Goal: Task Accomplishment & Management: Manage account settings

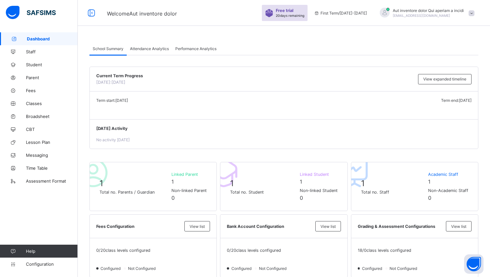
scroll to position [14, 0]
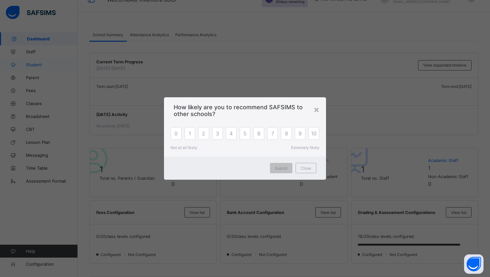
click at [45, 56] on div "× How likely are you to recommend SAFSIMS to other schools? 0 1 2 3 4 5 6 7 8 9…" at bounding box center [245, 138] width 490 height 277
click at [315, 108] on div "×" at bounding box center [316, 109] width 6 height 11
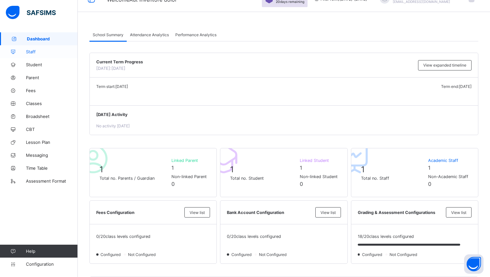
click at [31, 54] on span "Staff" at bounding box center [52, 51] width 52 height 5
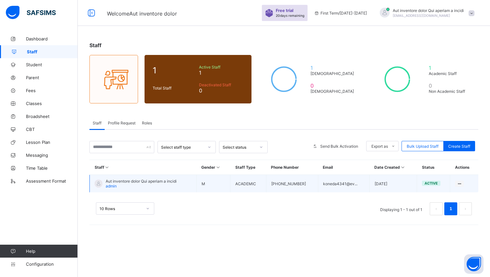
click at [457, 180] on td "View Profile Edit Staff Reset Password Resend Activation Link Change Email Dele…" at bounding box center [464, 184] width 28 height 18
click at [456, 190] on ul "View Profile Edit Staff Reset Password Resend Activation Link Change Email Dele…" at bounding box center [434, 225] width 57 height 71
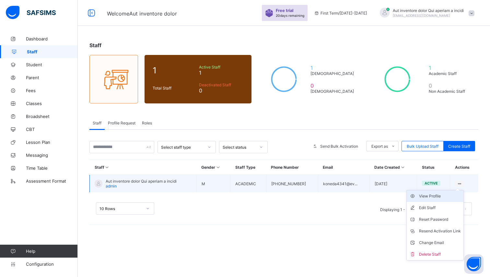
click at [431, 195] on div "View Profile" at bounding box center [440, 196] width 42 height 6
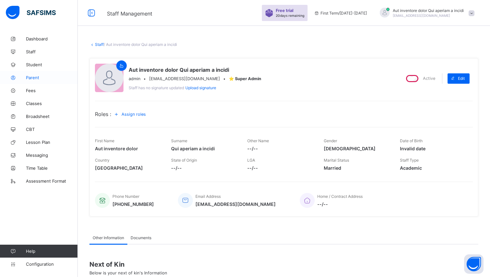
click at [28, 76] on span "Parent" at bounding box center [52, 77] width 52 height 5
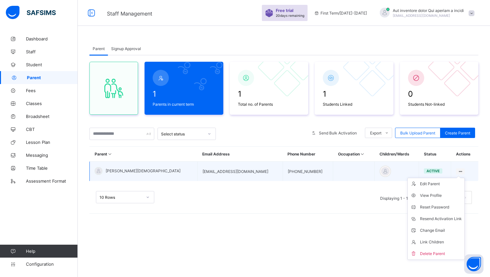
click at [451, 178] on ul "Edit Parent View Profile Reset Password Resend Activation Link Change Email Lin…" at bounding box center [435, 219] width 57 height 82
click at [423, 184] on div "Edit Parent" at bounding box center [441, 184] width 42 height 6
select select "**"
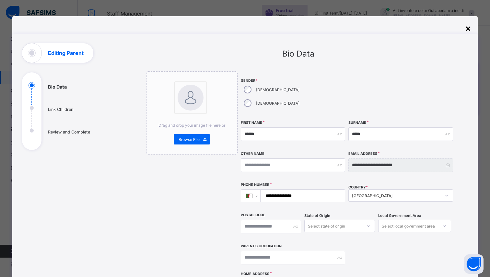
click at [467, 31] on div "×" at bounding box center [468, 28] width 6 height 11
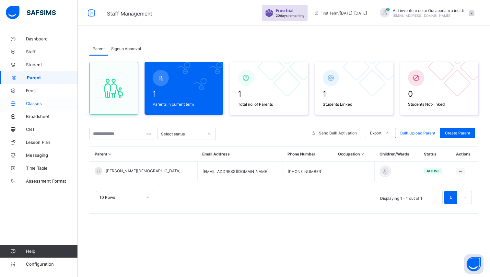
click at [34, 101] on span "Classes" at bounding box center [52, 103] width 52 height 5
